Goal: Information Seeking & Learning: Learn about a topic

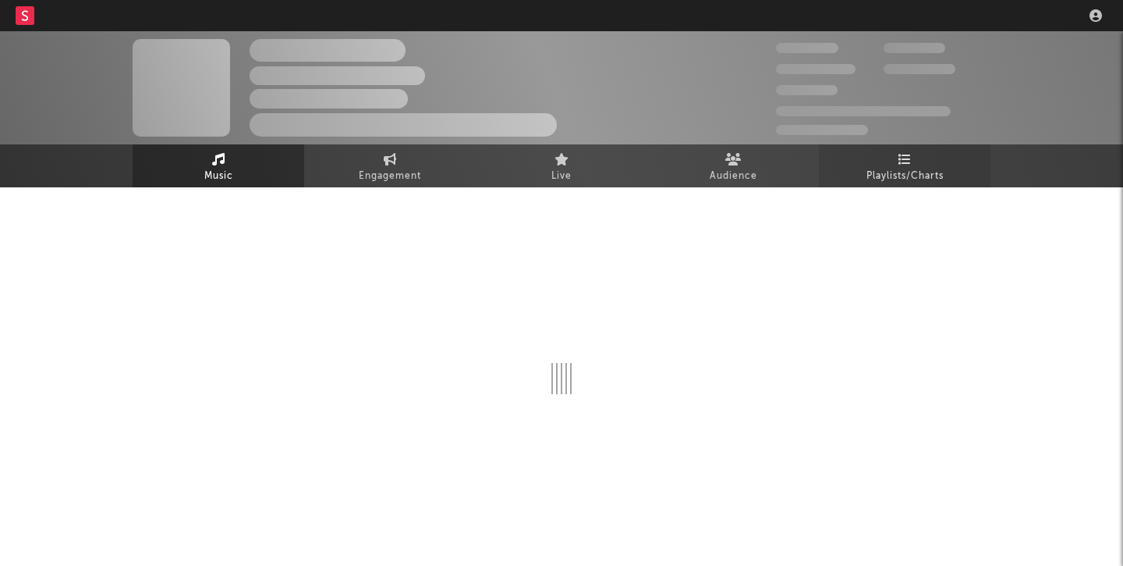
click at [902, 156] on icon at bounding box center [905, 159] width 13 height 12
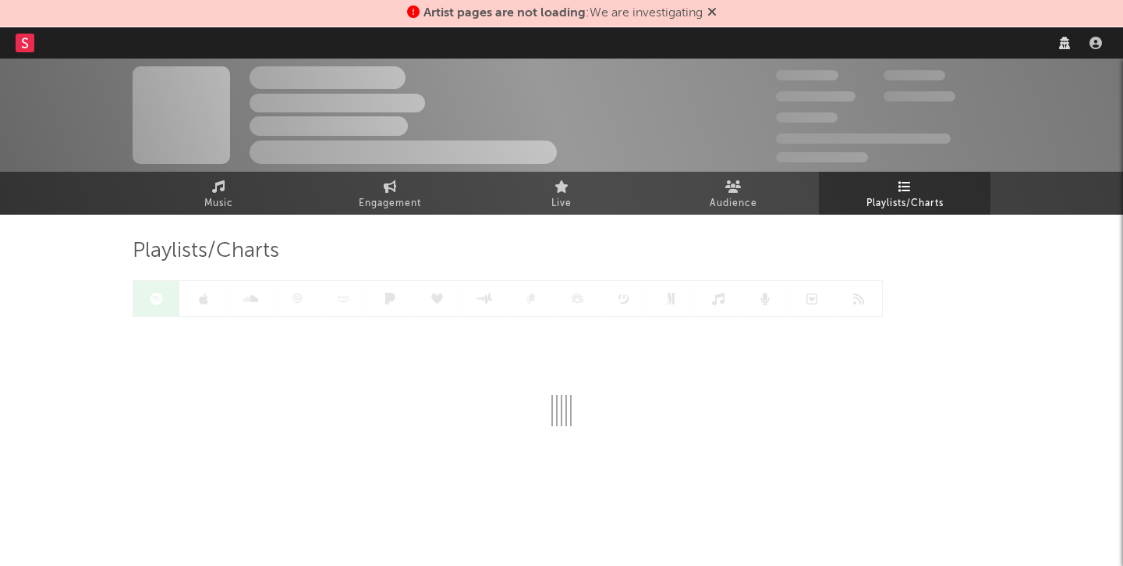
select select "warner_chappell"
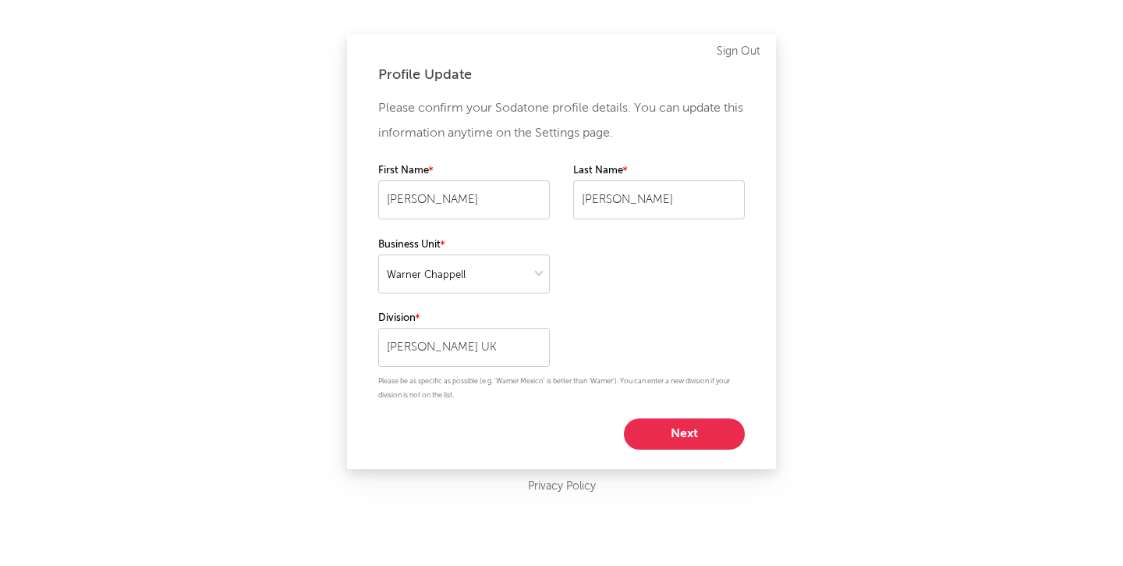
click at [695, 441] on button "Next" at bounding box center [684, 433] width 121 height 31
select select "manager"
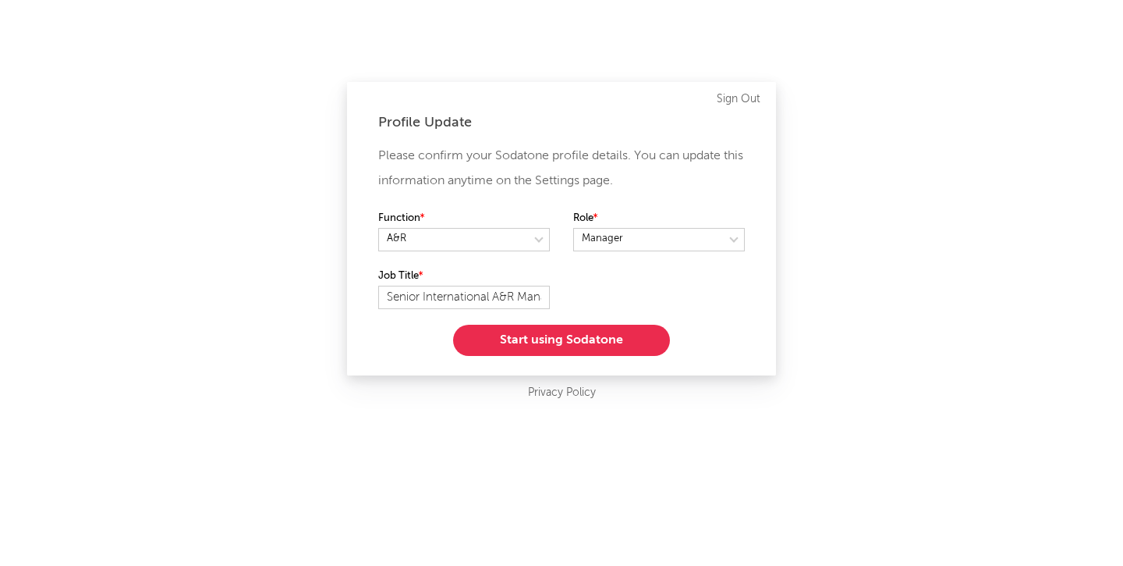
click at [573, 346] on button "Start using Sodatone" at bounding box center [561, 340] width 217 height 31
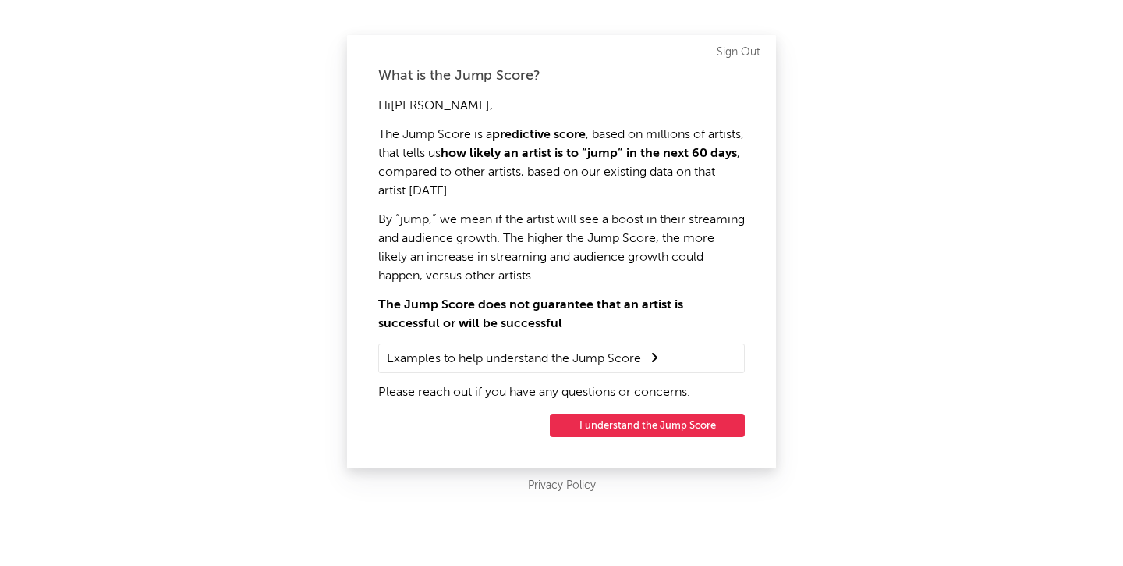
click at [619, 431] on button "I understand the Jump Score" at bounding box center [647, 424] width 195 height 23
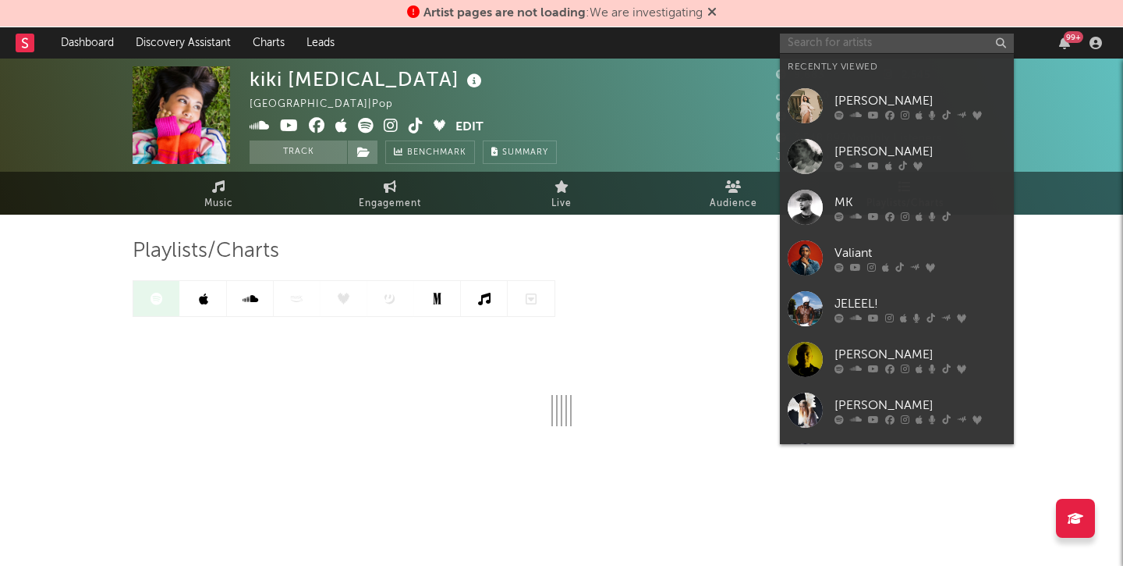
click at [894, 41] on input "text" at bounding box center [897, 44] width 234 height 20
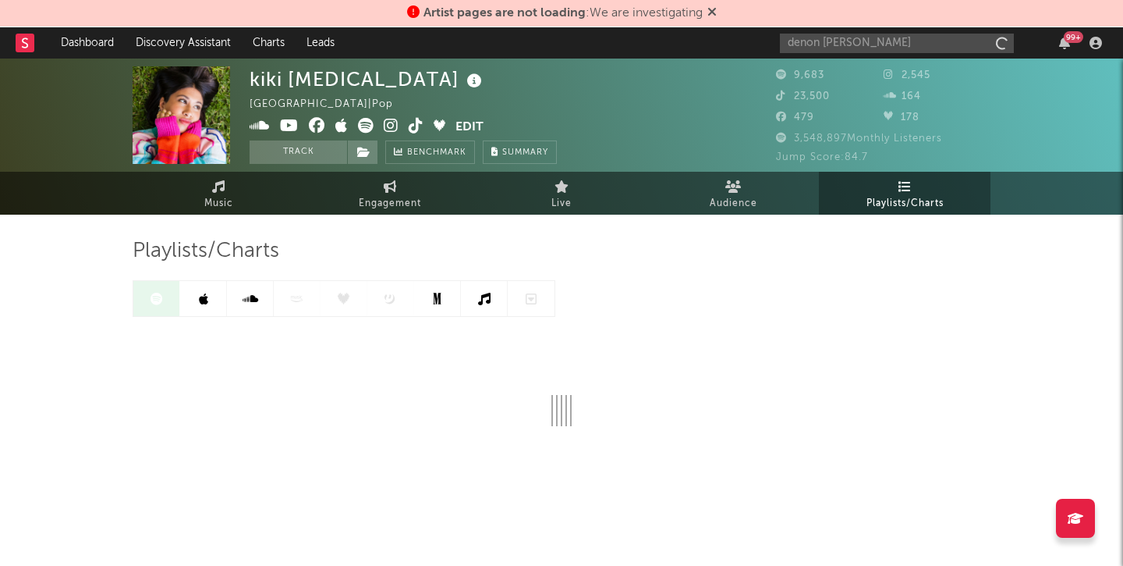
click at [717, 13] on icon at bounding box center [712, 11] width 9 height 12
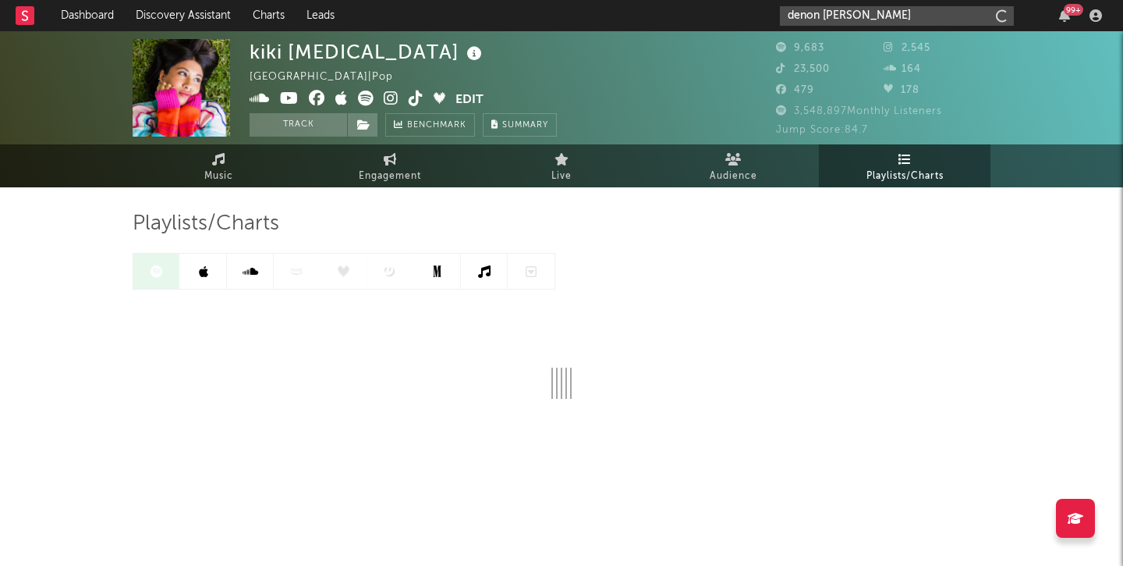
click at [876, 14] on input "denon [PERSON_NAME]" at bounding box center [897, 16] width 234 height 20
drag, startPoint x: 876, startPoint y: 14, endPoint x: 753, endPoint y: 8, distance: 123.4
click at [753, 8] on nav "Dashboard Discovery Assistant Charts Leads denon [PERSON_NAME] 99 +" at bounding box center [561, 15] width 1123 height 31
drag, startPoint x: 830, startPoint y: 16, endPoint x: 656, endPoint y: -12, distance: 176.3
click at [656, 0] on html "Dashboard Discovery Assistant Charts Leads cru2 99 + Notifications Settings Mar…" at bounding box center [561, 273] width 1123 height 547
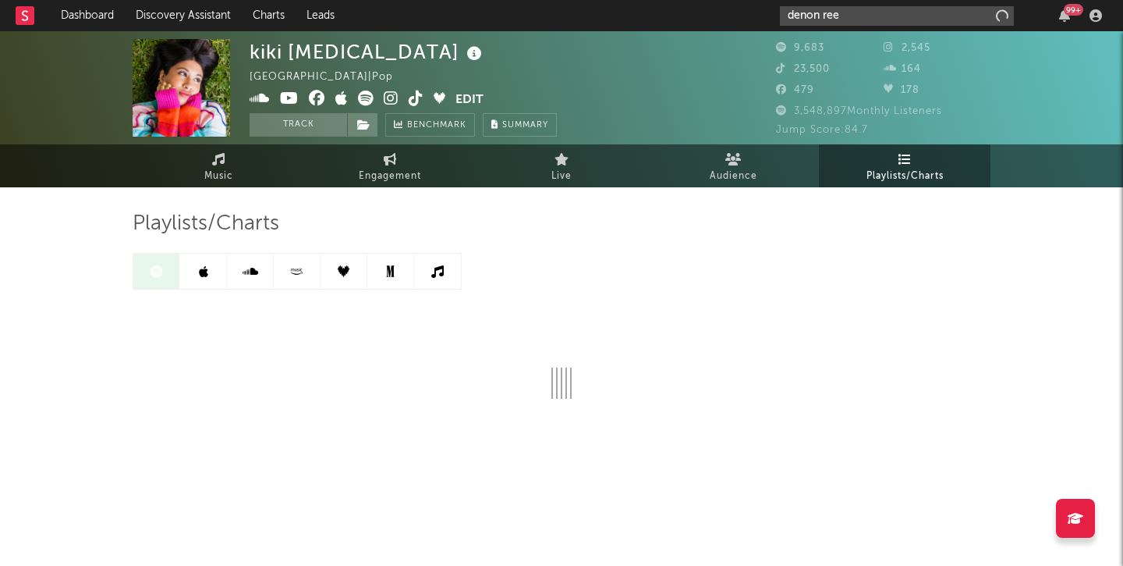
type input "denon [PERSON_NAME]"
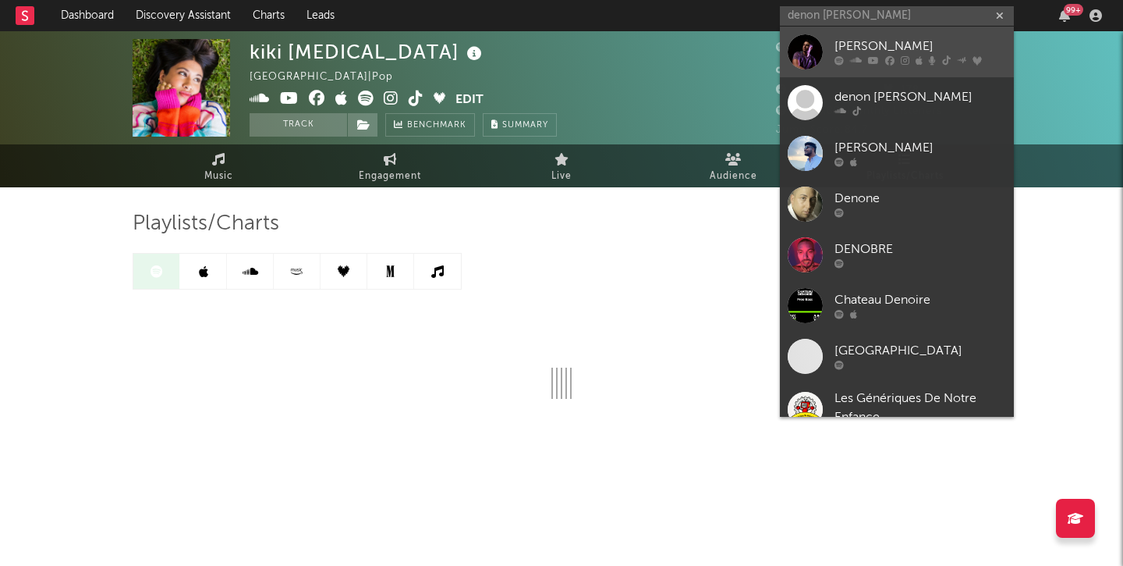
click at [892, 56] on icon at bounding box center [889, 60] width 9 height 9
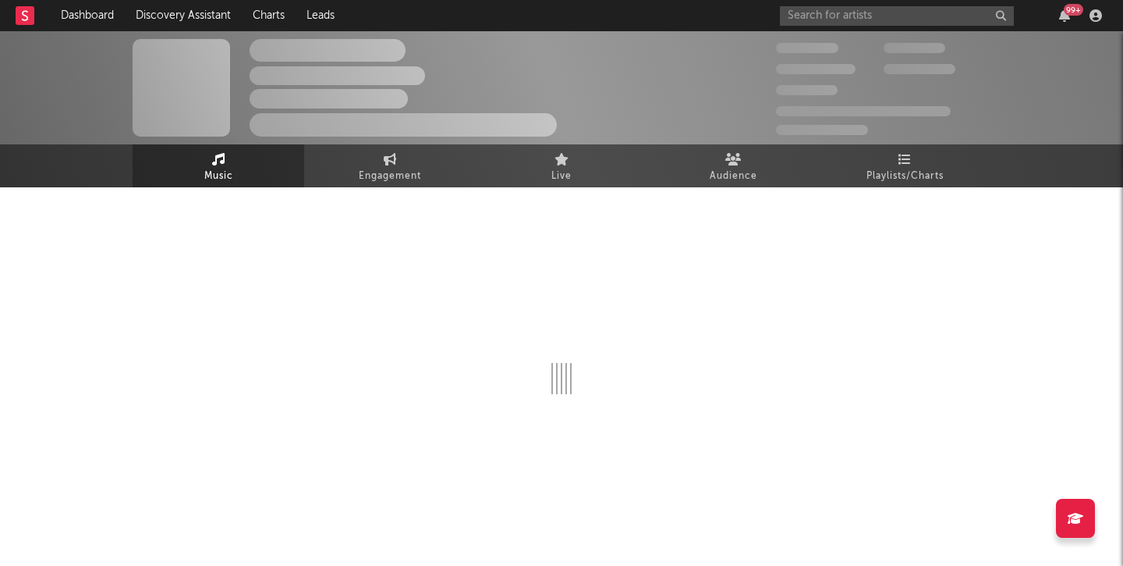
select select "6m"
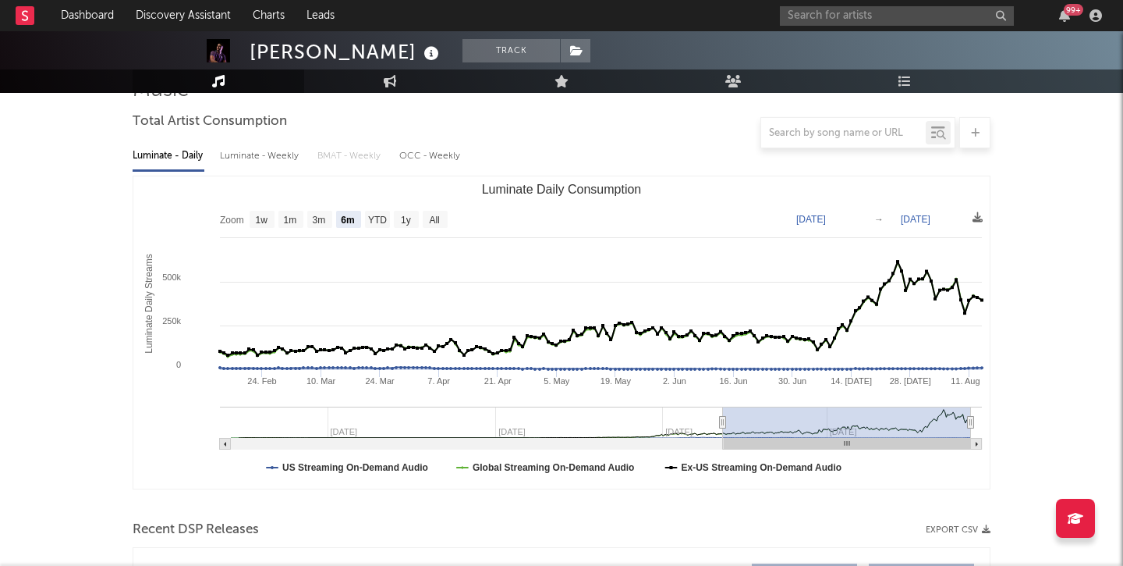
scroll to position [140, 0]
